Goal: Information Seeking & Learning: Learn about a topic

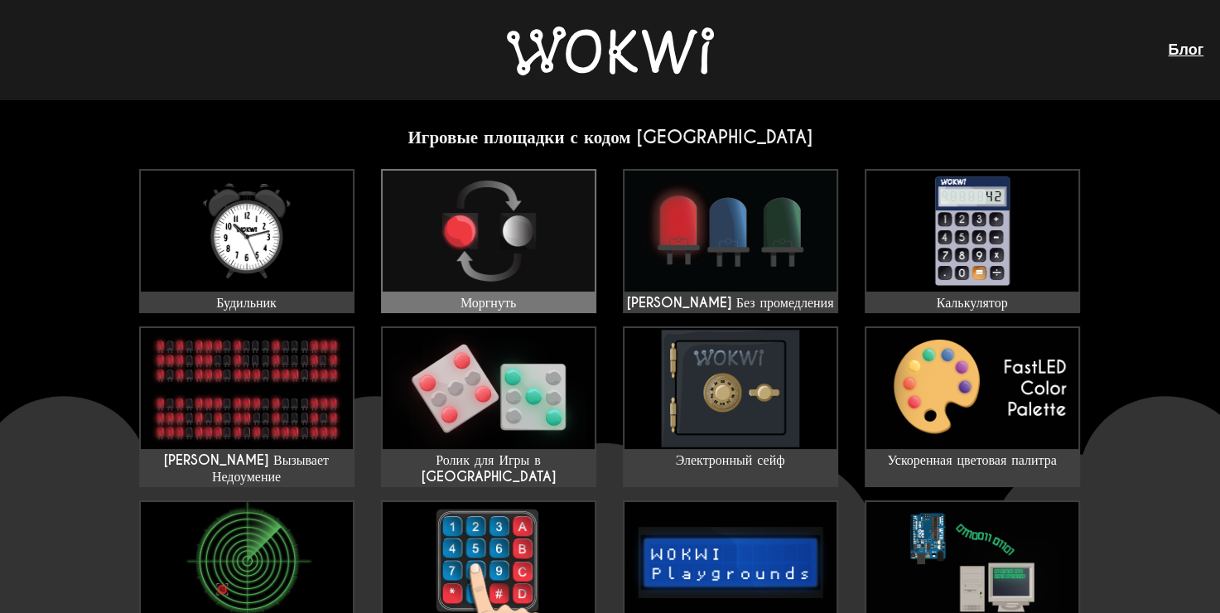
click at [483, 221] on img at bounding box center [488, 231] width 212 height 121
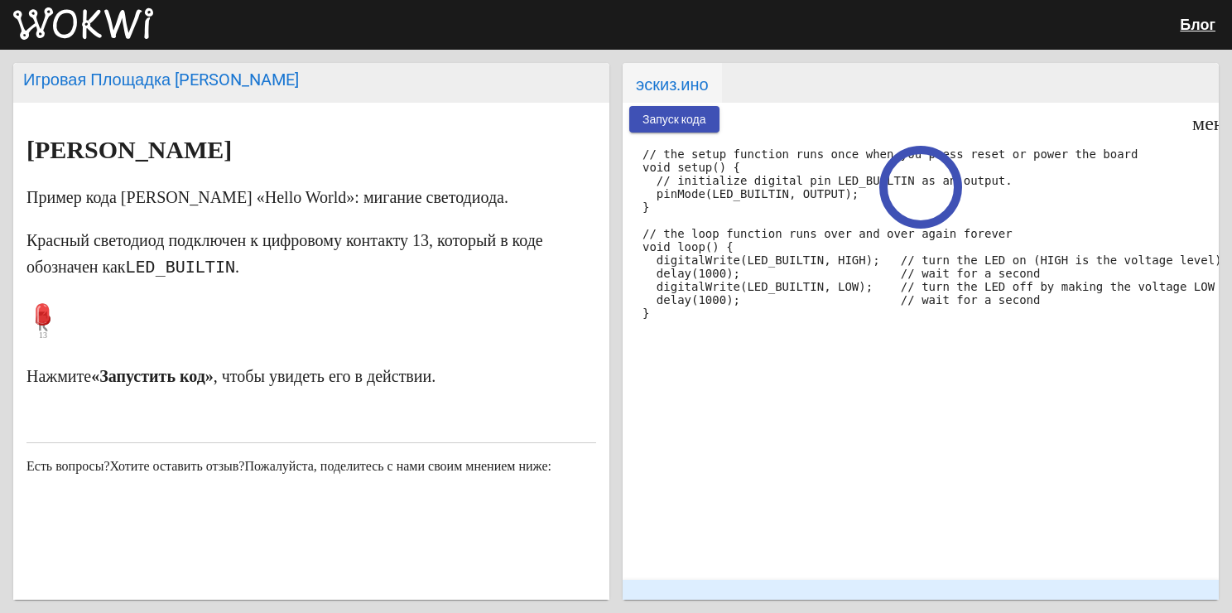
click at [553, 302] on p at bounding box center [311, 321] width 570 height 50
drag, startPoint x: 60, startPoint y: 312, endPoint x: 113, endPoint y: 314, distance: 53.0
click at [113, 314] on p at bounding box center [311, 321] width 570 height 50
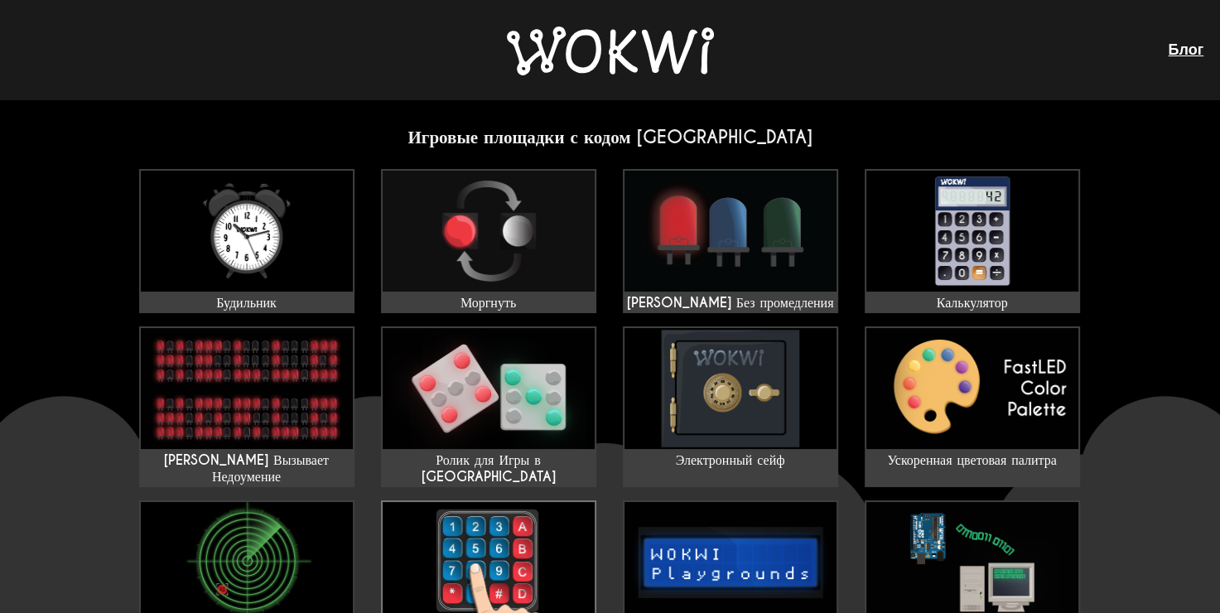
scroll to position [244, 0]
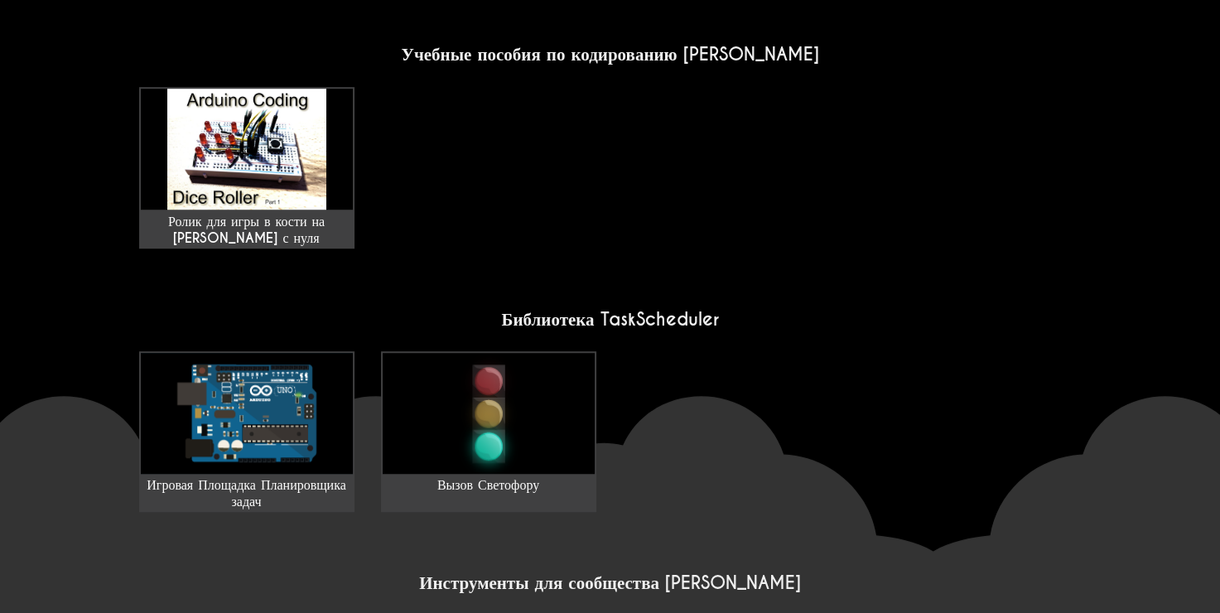
scroll to position [1352, 0]
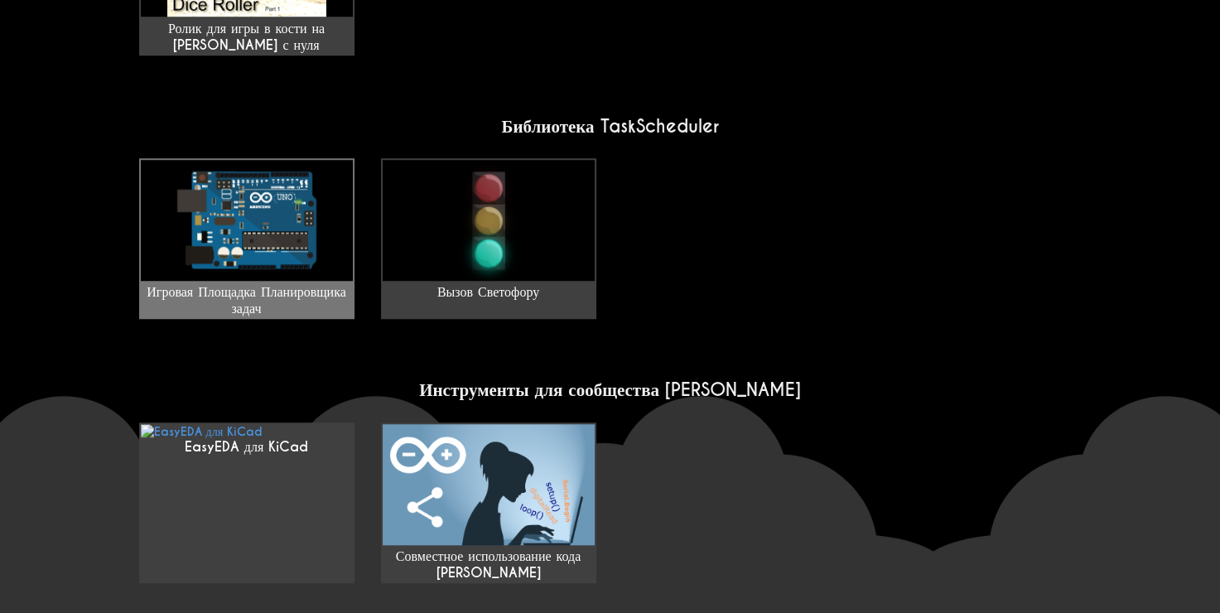
click at [313, 166] on img at bounding box center [247, 220] width 212 height 121
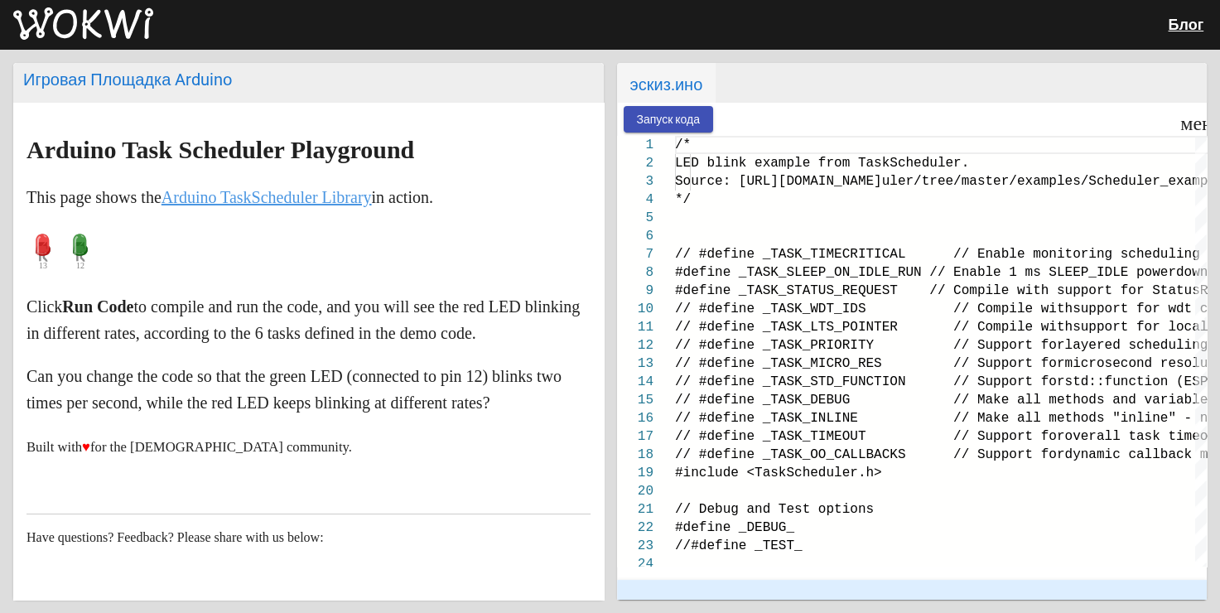
type textarea "/* LED blink example from TaskScheduler. Source: [URL][DOMAIN_NAME] */ // #defi…"
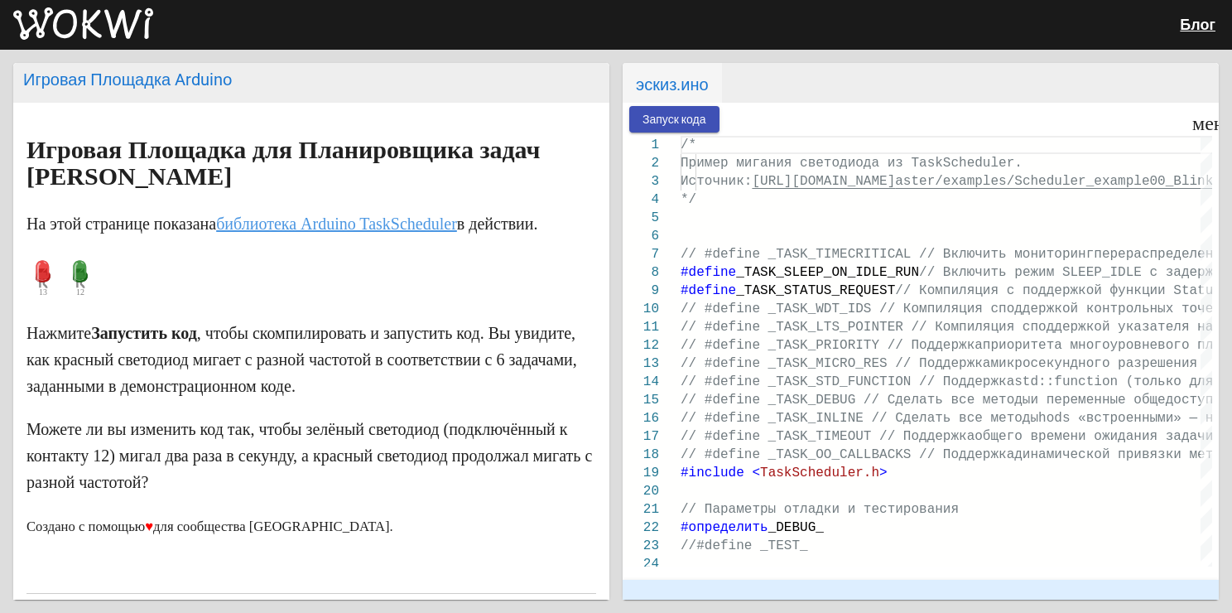
click at [241, 294] on p at bounding box center [311, 278] width 570 height 50
click at [686, 126] on button "Запуск кода" at bounding box center [674, 119] width 90 height 26
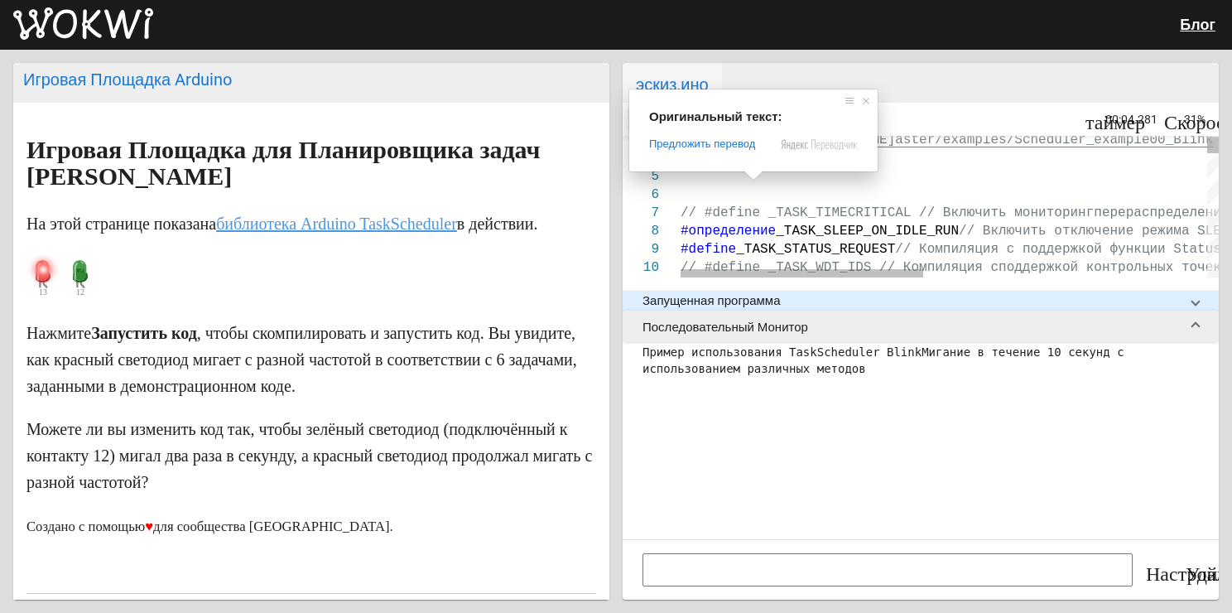
click at [467, 237] on p "На этой странице показана библиотека [PERSON_NAME] TaskScheduler в действии." at bounding box center [311, 223] width 570 height 26
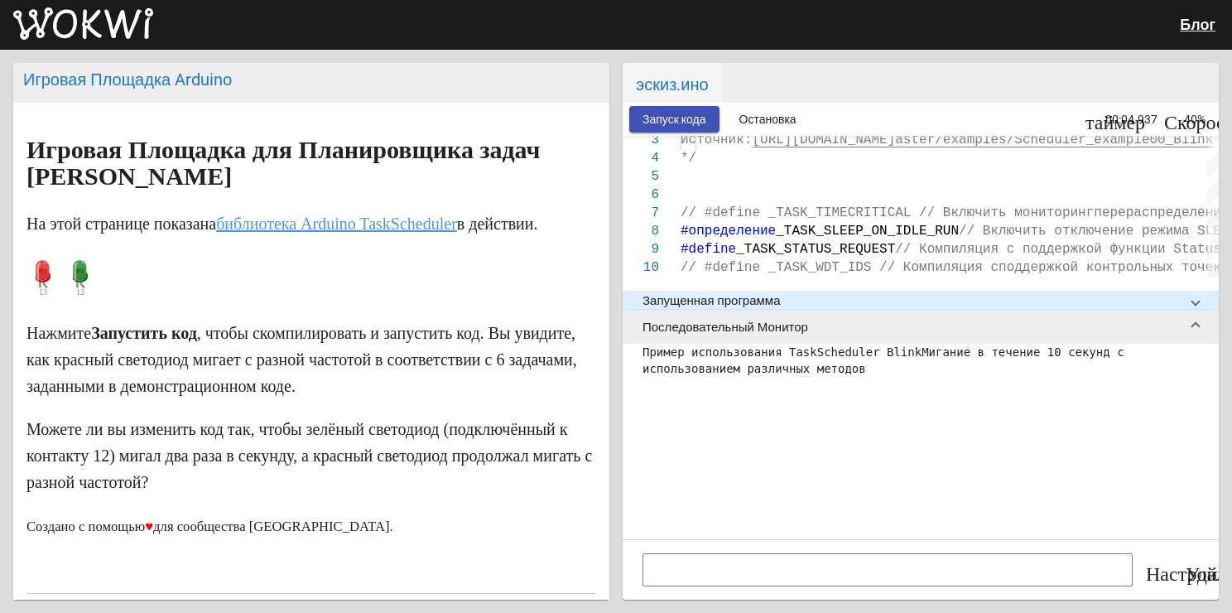
click at [751, 118] on ya-tr-span "Остановка" at bounding box center [767, 119] width 57 height 13
